Goal: Use online tool/utility: Utilize a website feature to perform a specific function

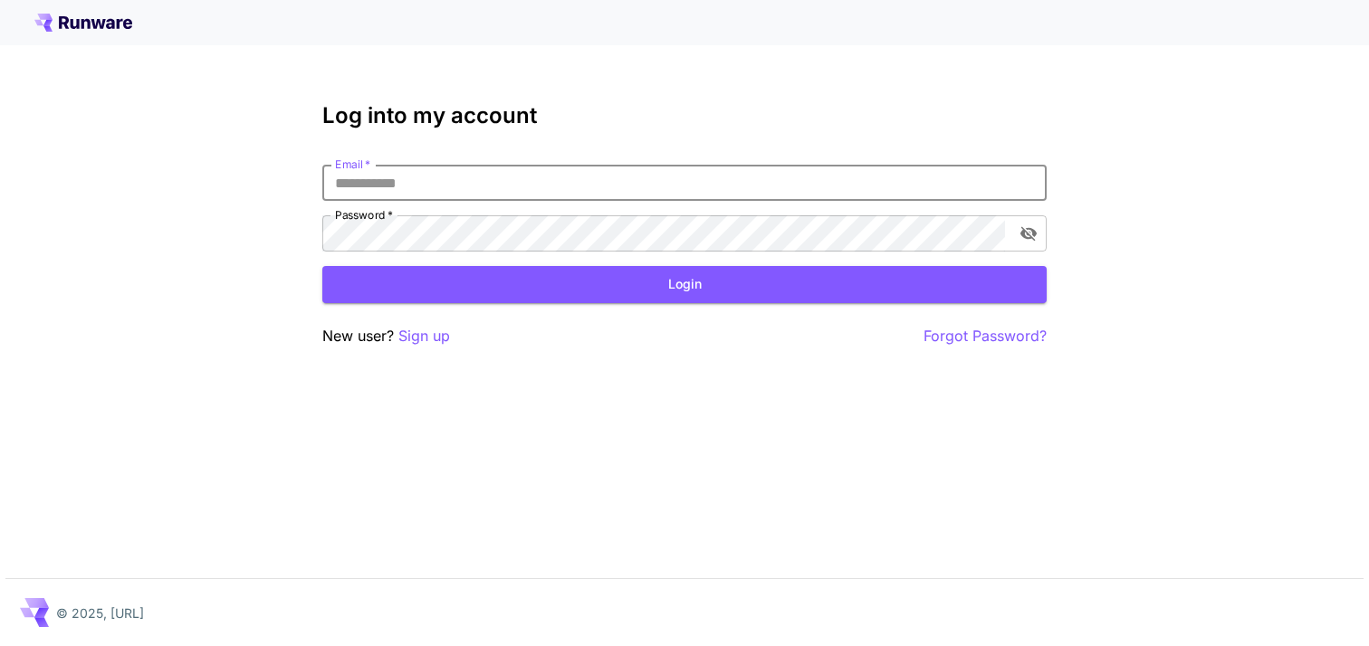
click at [675, 176] on input "Email   *" at bounding box center [684, 183] width 724 height 36
type input "**********"
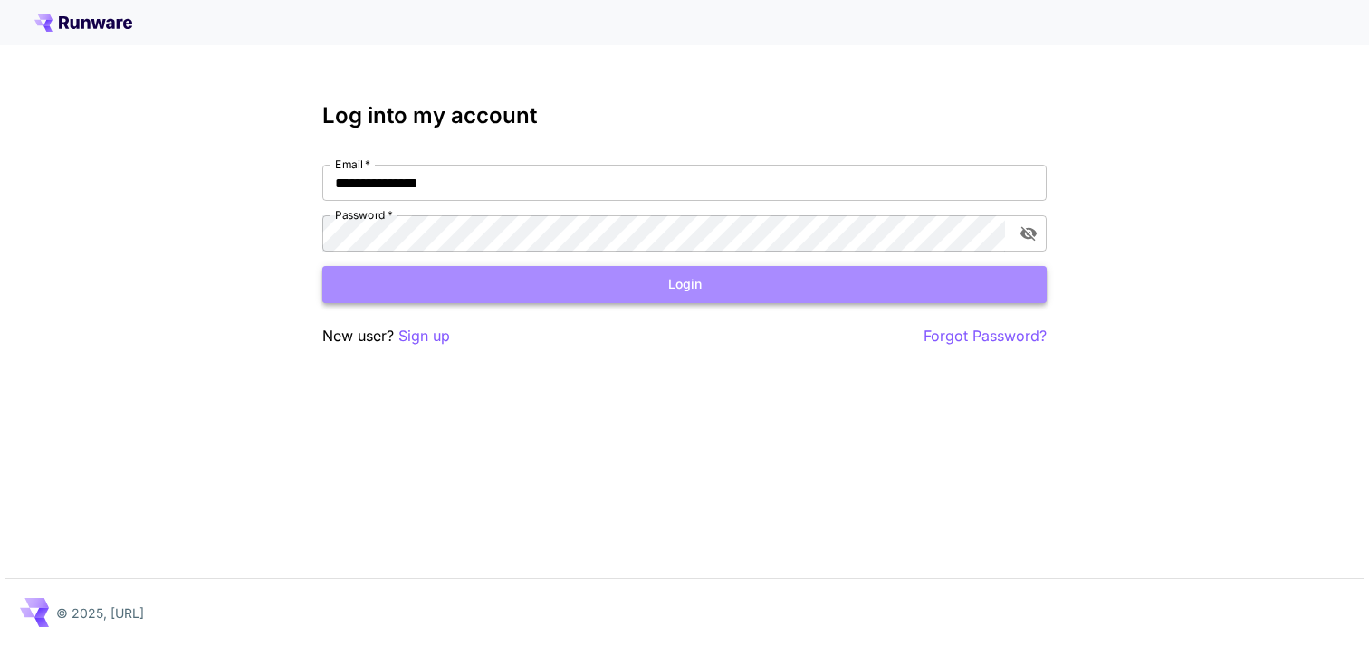
click at [531, 283] on button "Login" at bounding box center [684, 284] width 724 height 37
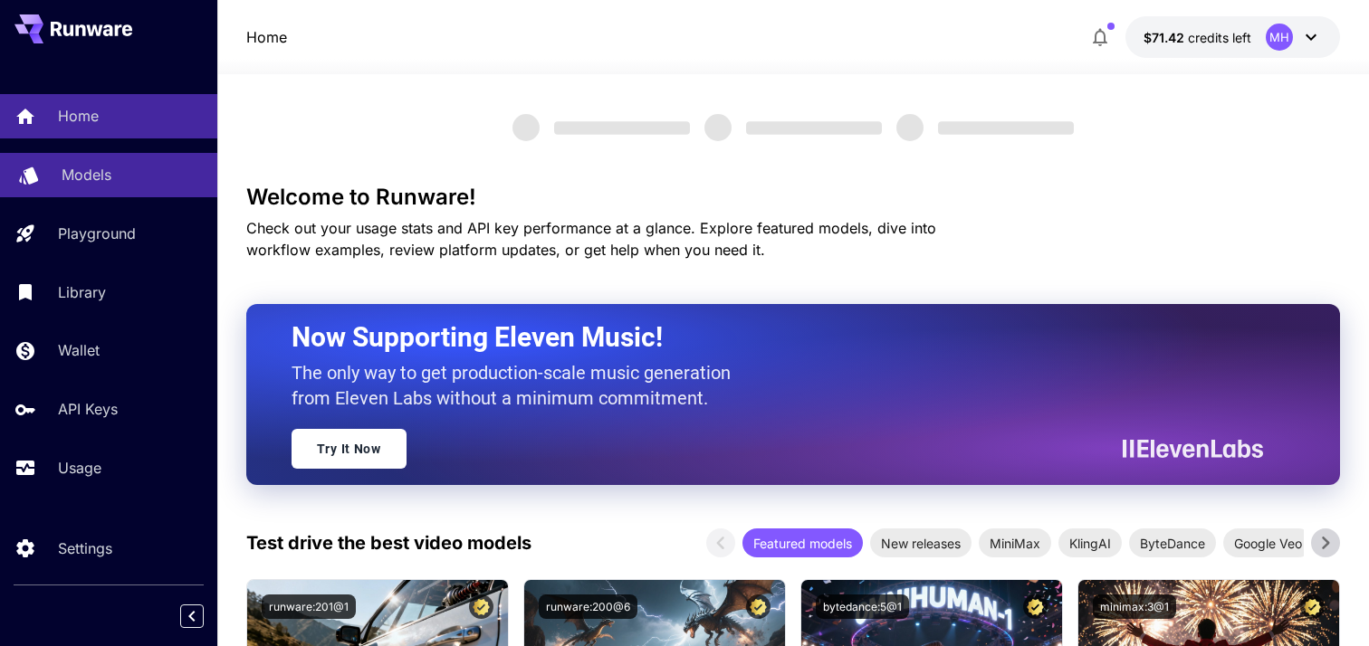
click at [160, 182] on div "Models" at bounding box center [132, 175] width 141 height 22
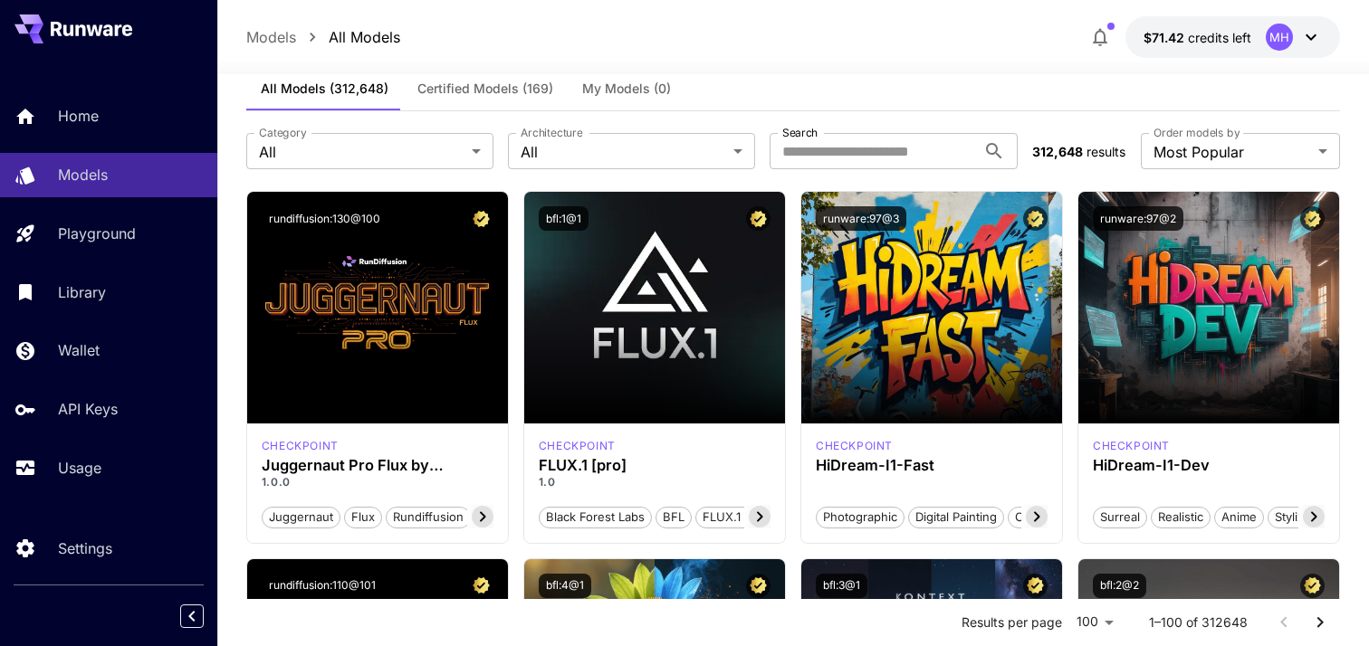
scroll to position [98, 0]
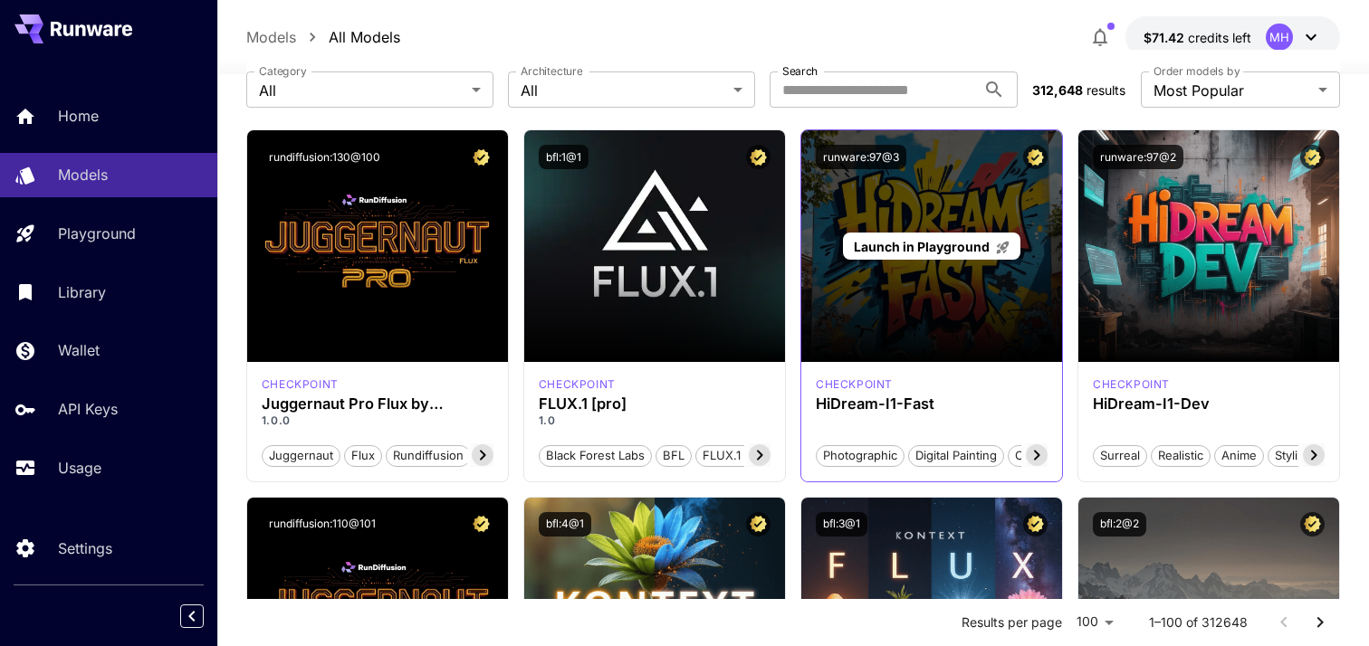
click at [868, 296] on div "Launch in Playground" at bounding box center [931, 246] width 261 height 232
click at [886, 253] on span "Launch in Playground" at bounding box center [922, 246] width 136 height 15
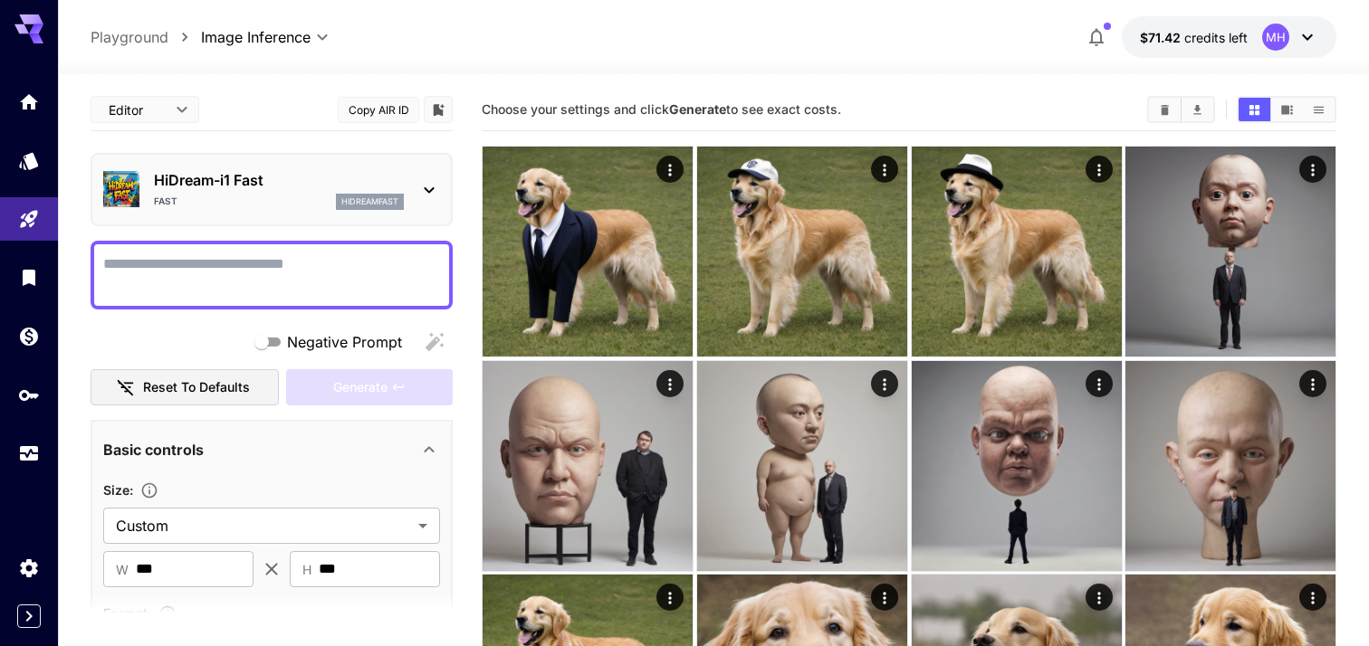
click at [400, 187] on p "HiDream-i1 Fast" at bounding box center [279, 180] width 250 height 22
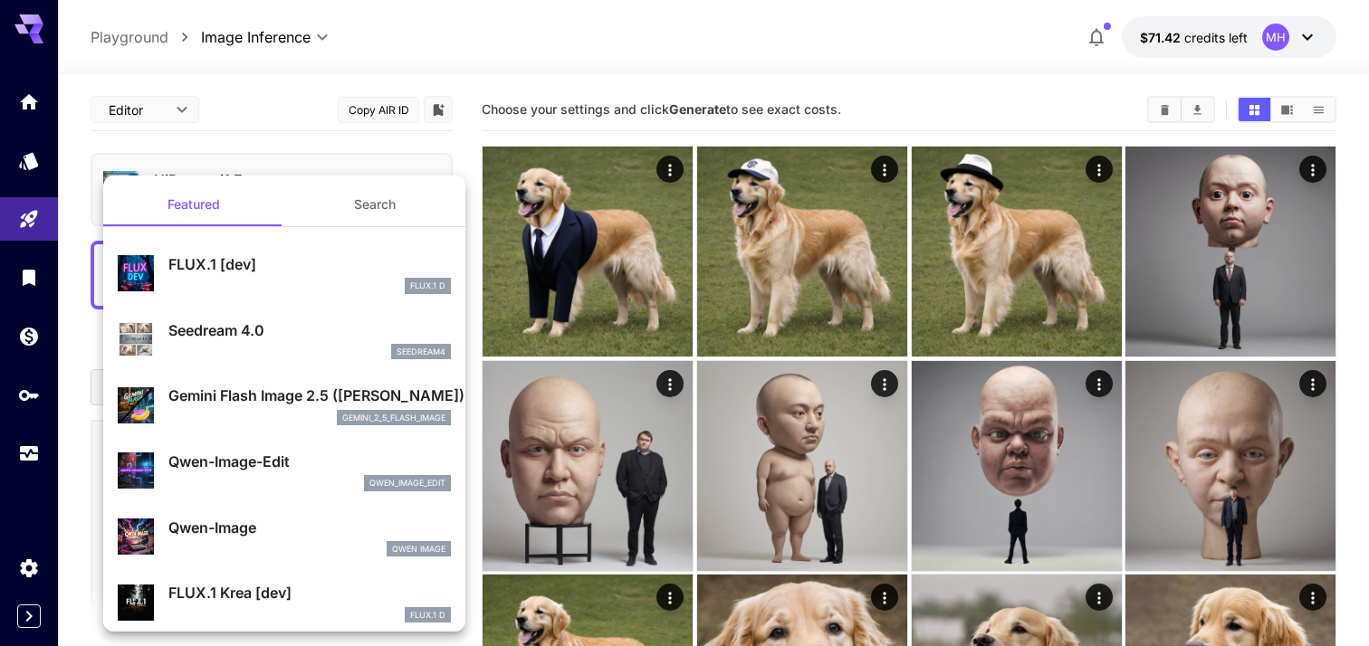
click at [323, 138] on div at bounding box center [684, 323] width 1369 height 646
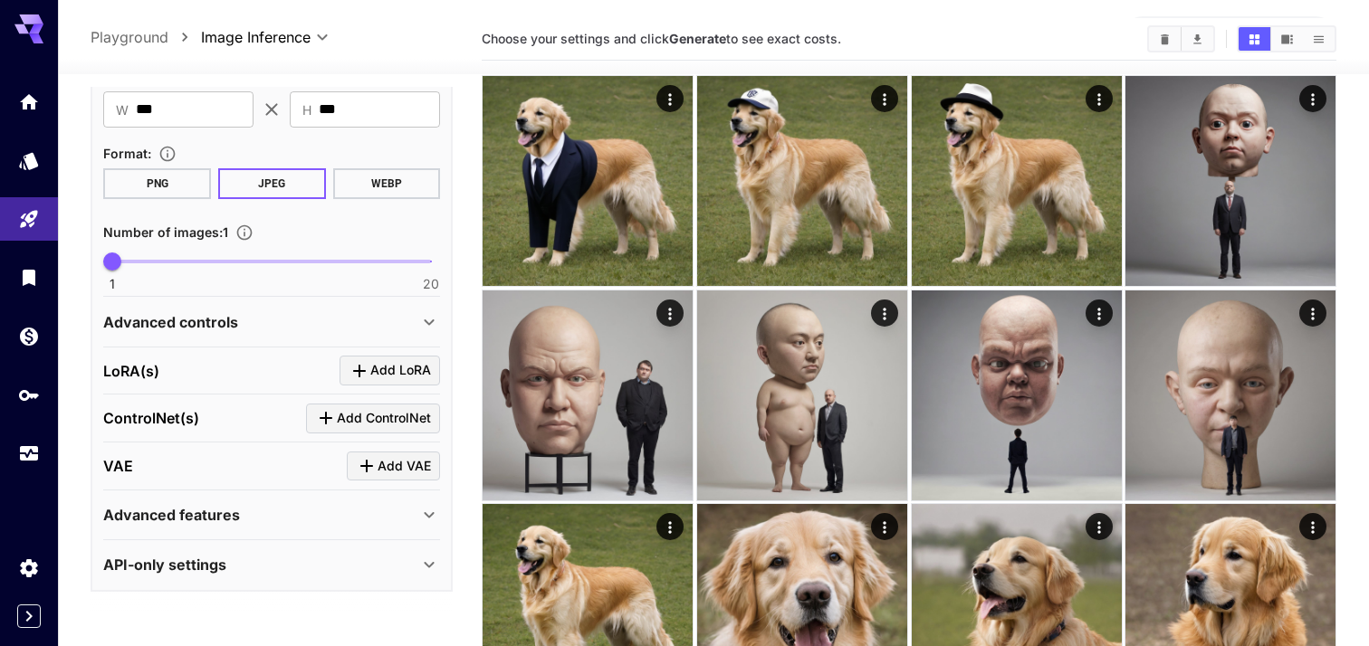
scroll to position [80, 0]
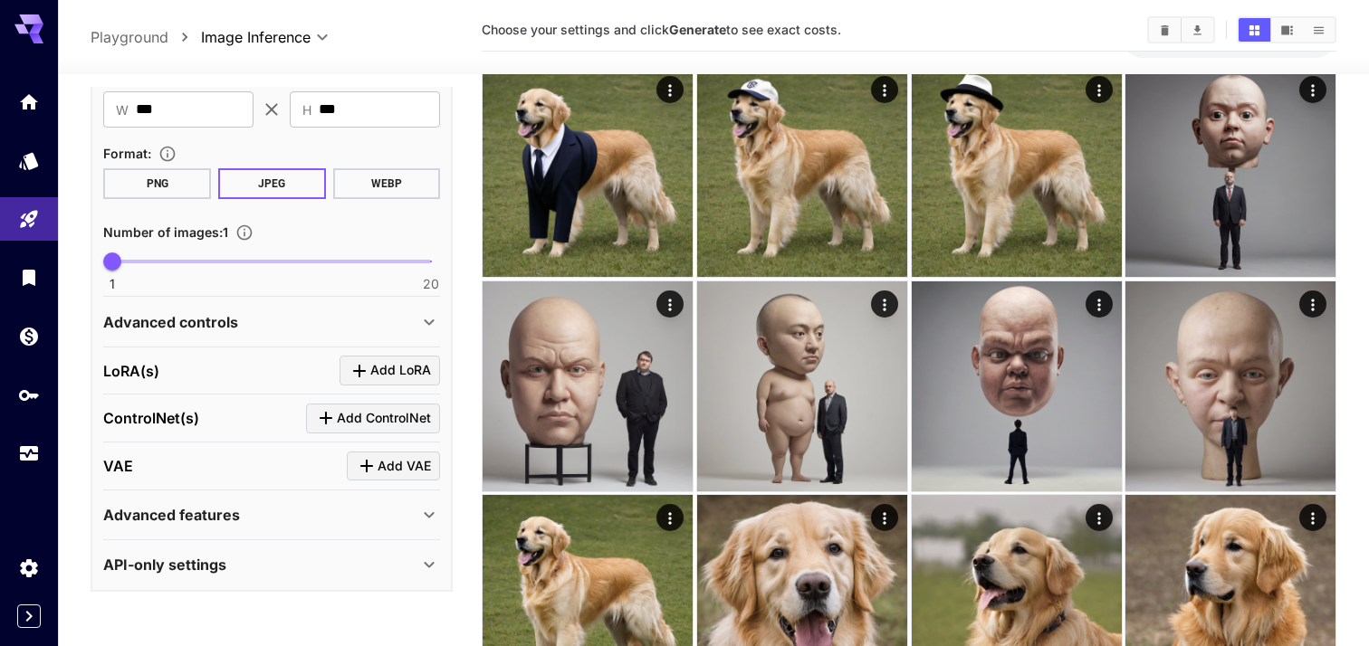
click at [341, 566] on div "API-only settings" at bounding box center [260, 565] width 315 height 22
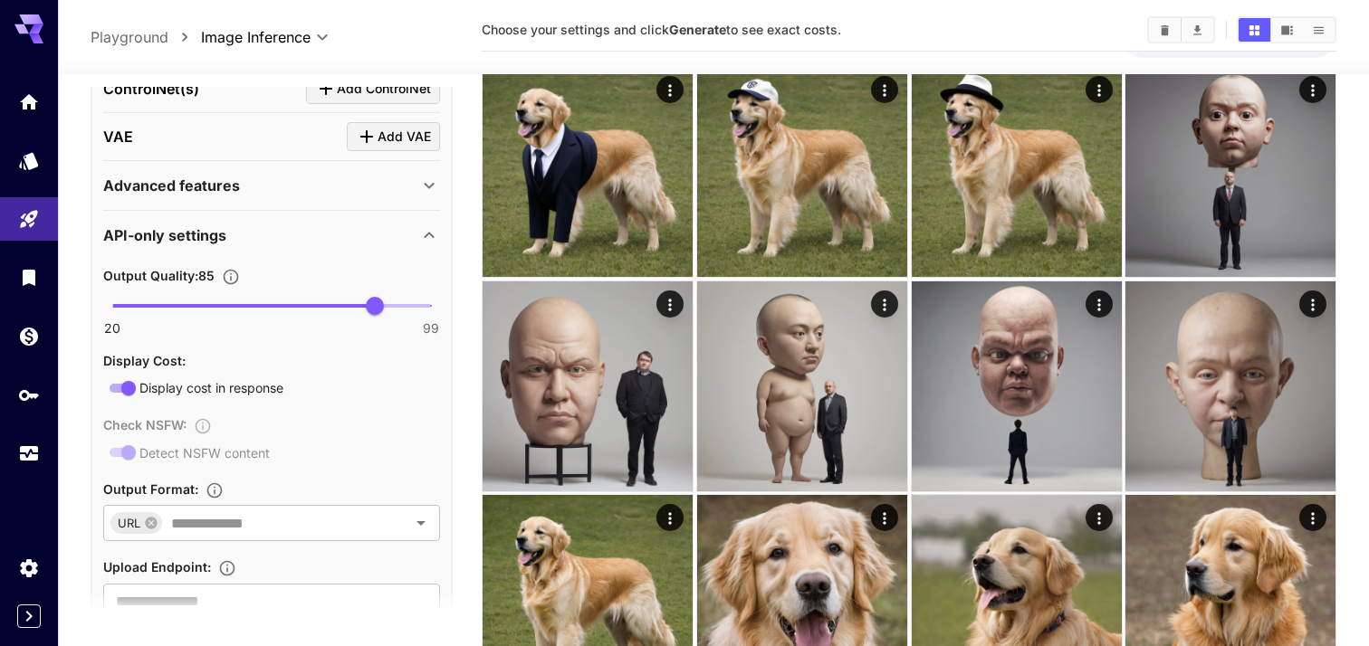
scroll to position [787, 0]
click at [302, 196] on div "Advanced features" at bounding box center [260, 187] width 315 height 22
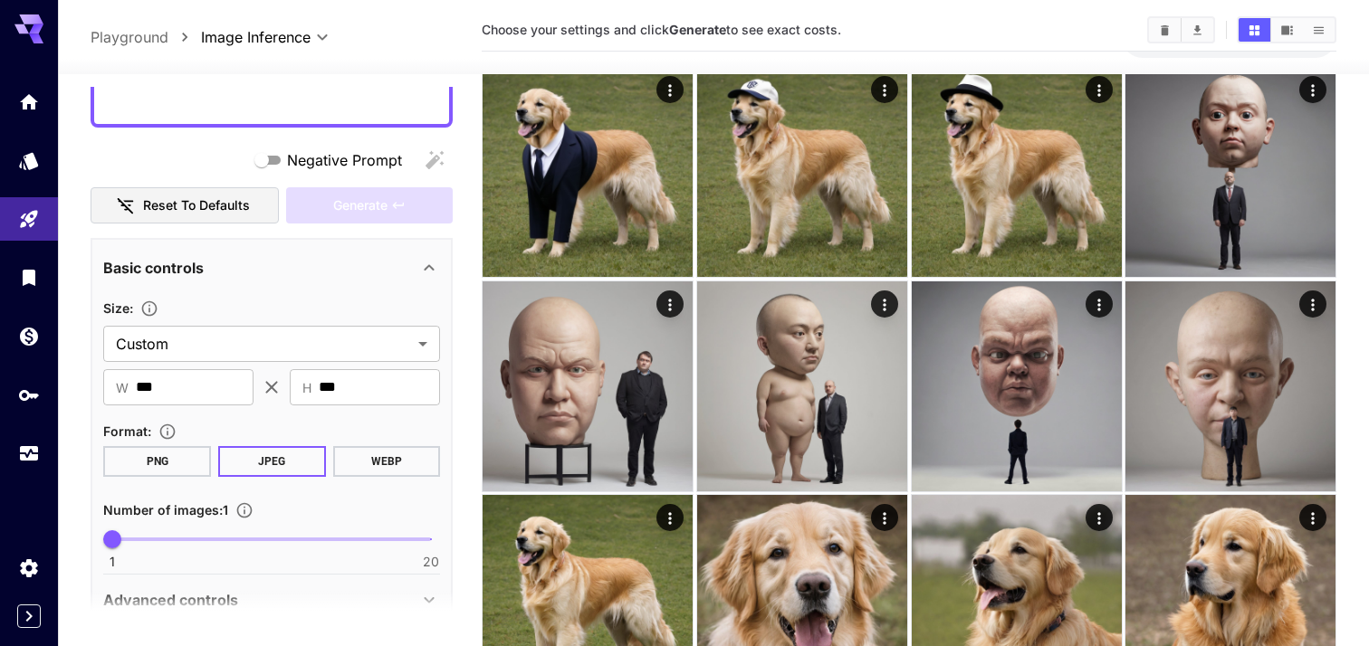
scroll to position [136, 0]
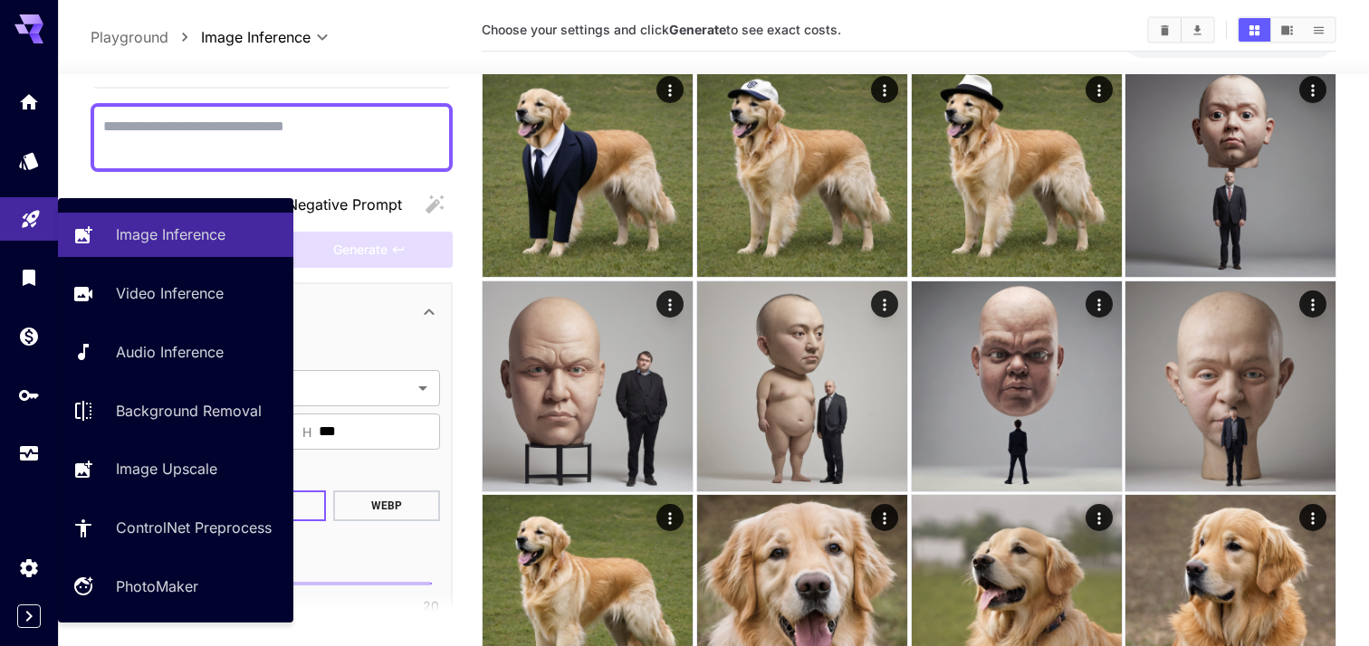
click at [34, 201] on link at bounding box center [29, 219] width 58 height 44
click at [130, 226] on p "Image Inference" at bounding box center [175, 235] width 110 height 22
